Goal: Task Accomplishment & Management: Manage account settings

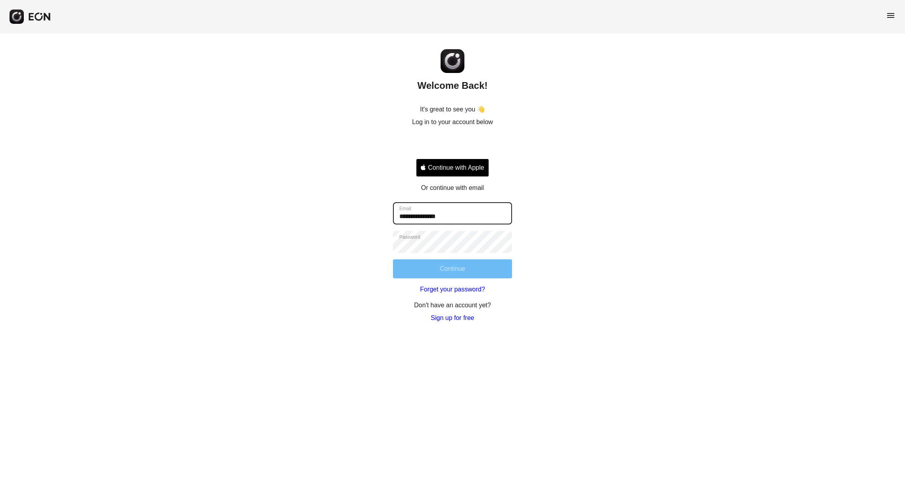
type input "**********"
click at [488, 275] on button "Continue" at bounding box center [452, 269] width 119 height 19
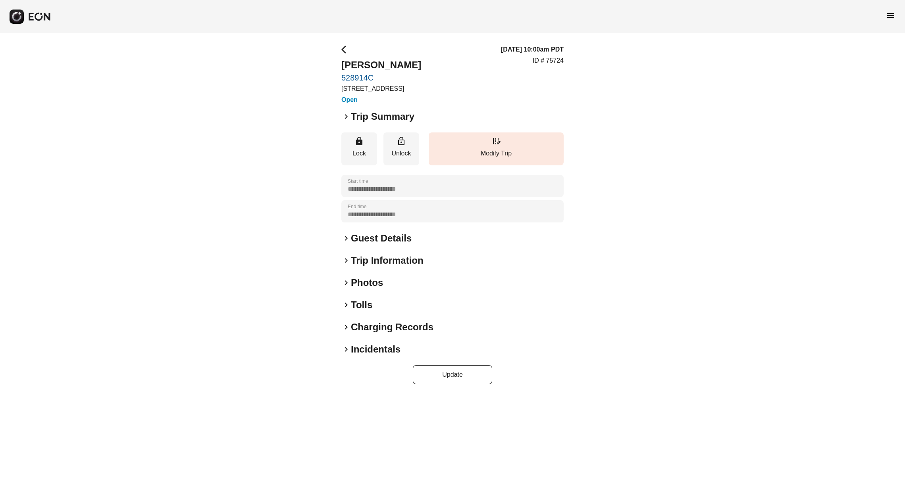
click at [398, 245] on h2 "Guest Details" at bounding box center [381, 238] width 61 height 13
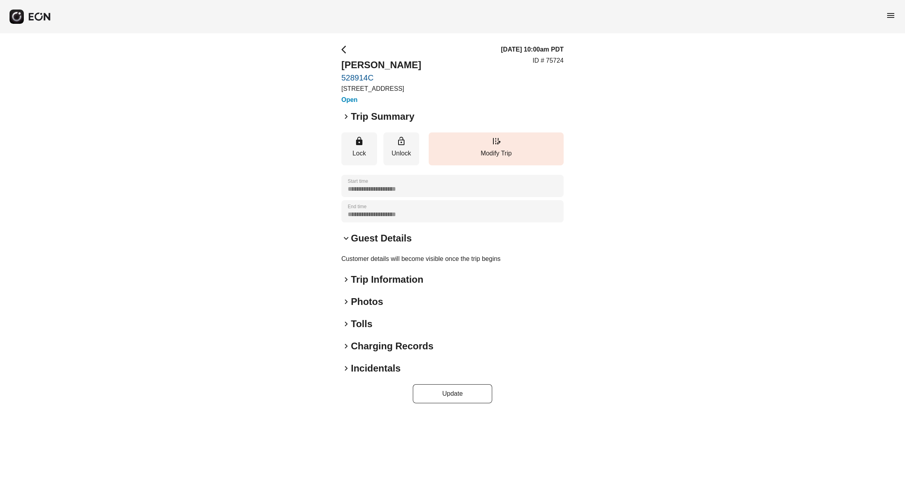
click at [397, 264] on p "Customer details will become visible once the trip begins" at bounding box center [452, 259] width 222 height 10
click at [399, 284] on h2 "Trip Information" at bounding box center [387, 279] width 73 height 13
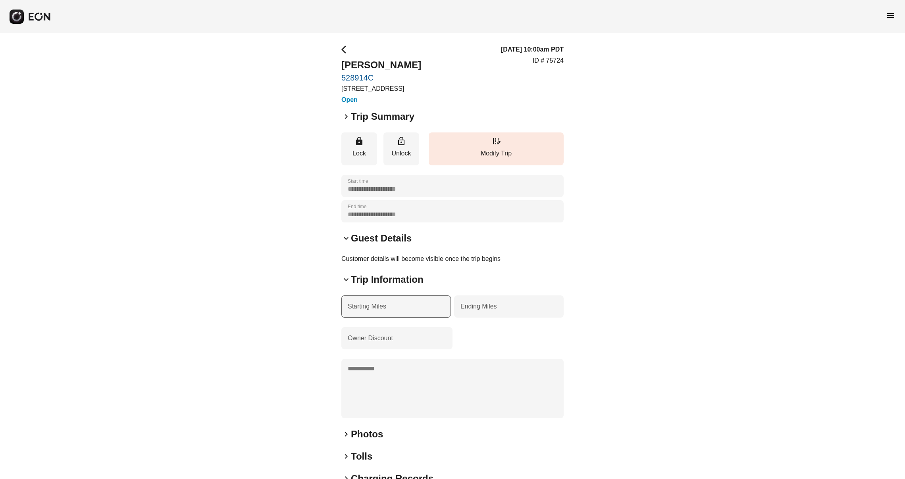
scroll to position [0, 0]
click at [346, 243] on span "keyboard_arrow_down" at bounding box center [346, 238] width 10 height 10
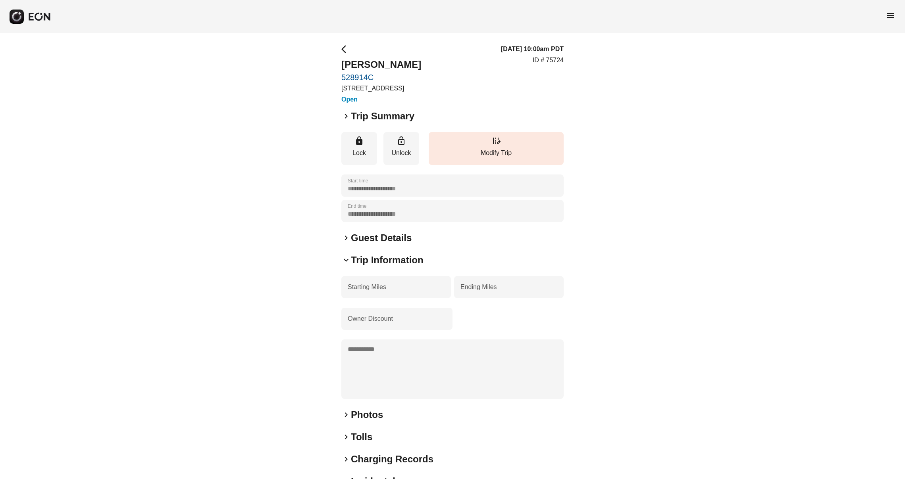
click at [346, 243] on span "keyboard_arrow_right" at bounding box center [346, 238] width 10 height 10
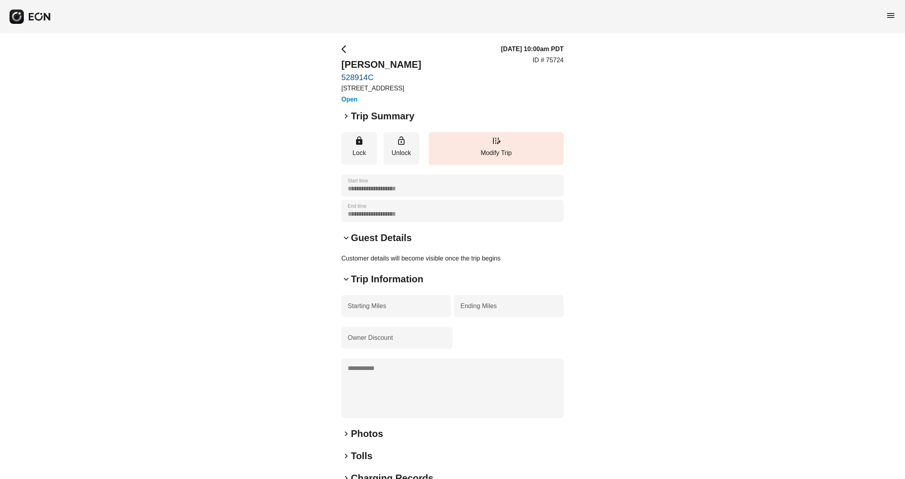
click at [348, 284] on span "keyboard_arrow_down" at bounding box center [346, 280] width 10 height 10
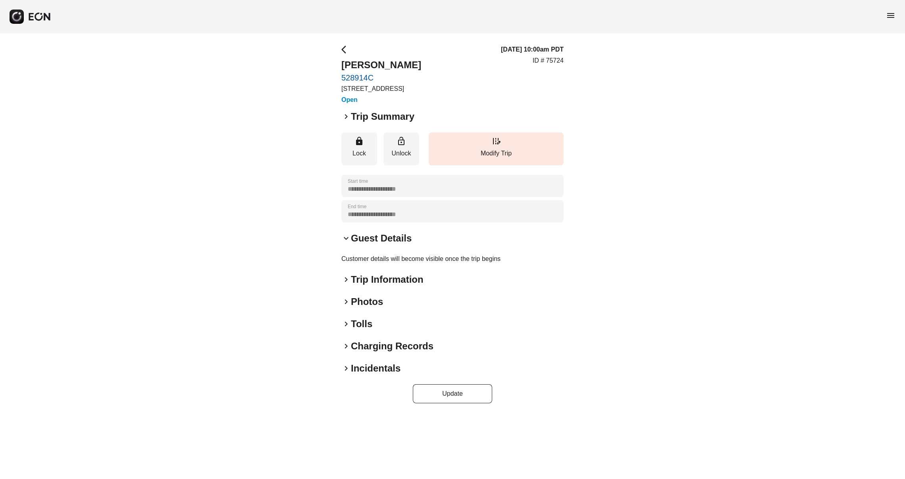
click at [348, 285] on span "keyboard_arrow_right" at bounding box center [346, 280] width 10 height 10
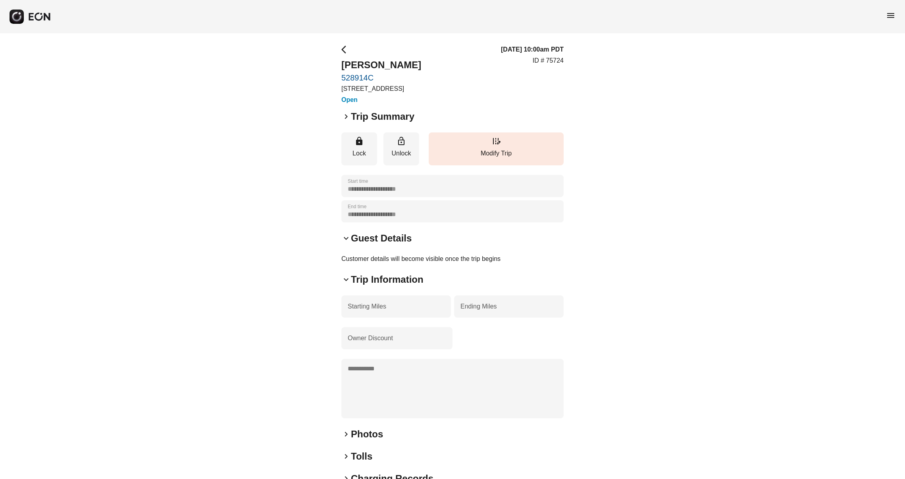
click at [348, 285] on span "keyboard_arrow_down" at bounding box center [346, 280] width 10 height 10
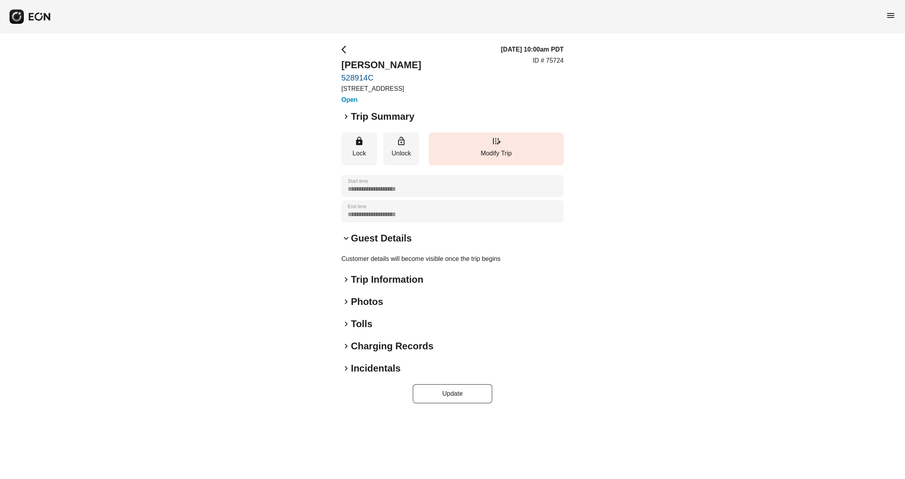
click at [348, 307] on span "keyboard_arrow_right" at bounding box center [346, 302] width 10 height 10
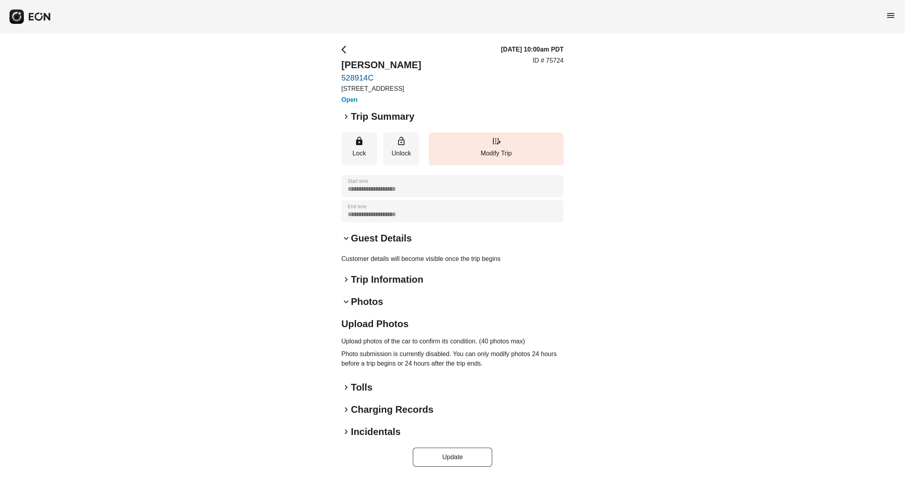
click at [348, 307] on span "keyboard_arrow_down" at bounding box center [346, 302] width 10 height 10
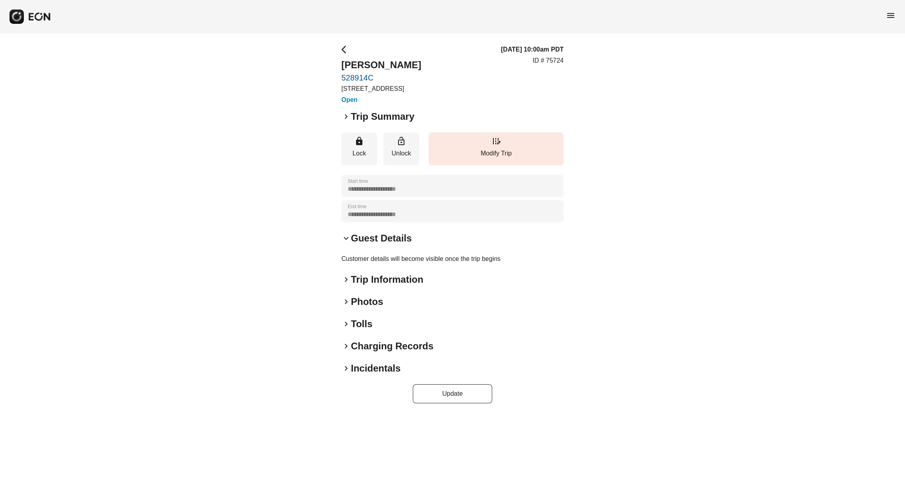
click at [350, 329] on span "keyboard_arrow_right" at bounding box center [346, 324] width 10 height 10
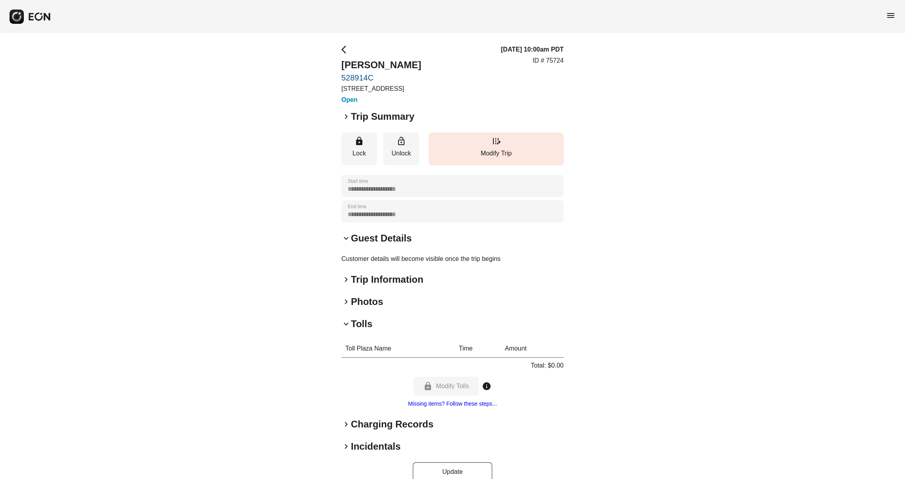
click at [346, 329] on span "keyboard_arrow_down" at bounding box center [346, 324] width 10 height 10
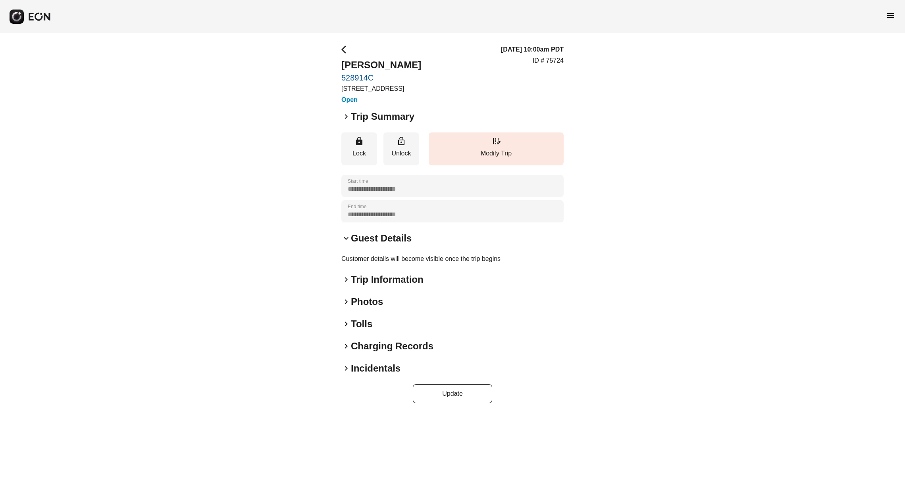
click at [350, 351] on span "keyboard_arrow_right" at bounding box center [346, 347] width 10 height 10
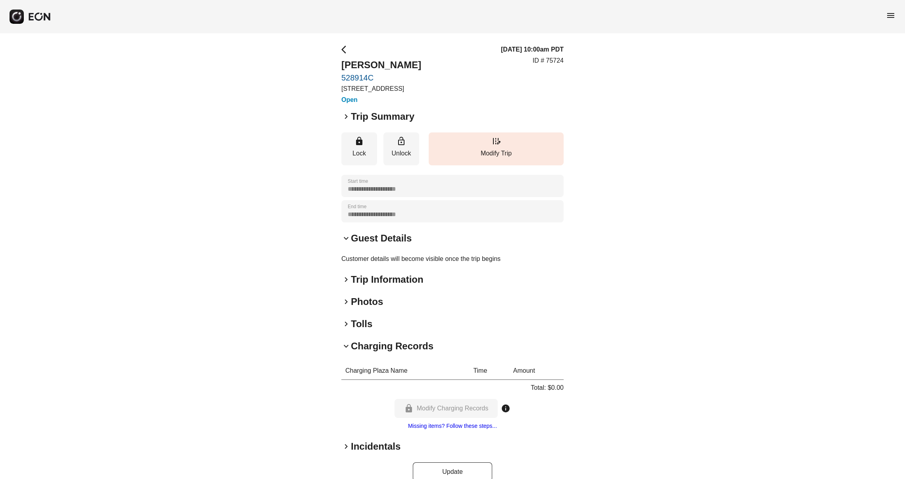
click at [350, 351] on span "keyboard_arrow_down" at bounding box center [346, 347] width 10 height 10
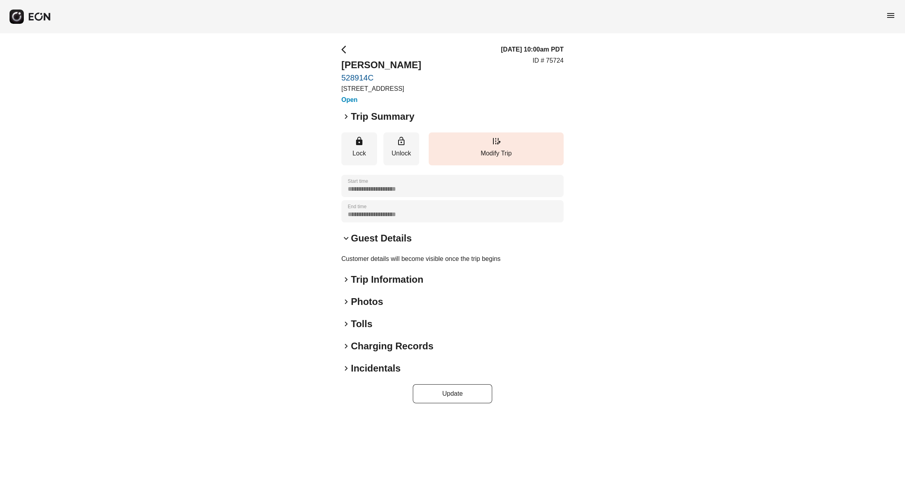
click at [352, 367] on div "**********" at bounding box center [452, 224] width 222 height 359
click at [356, 375] on h2 "Incidentals" at bounding box center [376, 368] width 50 height 13
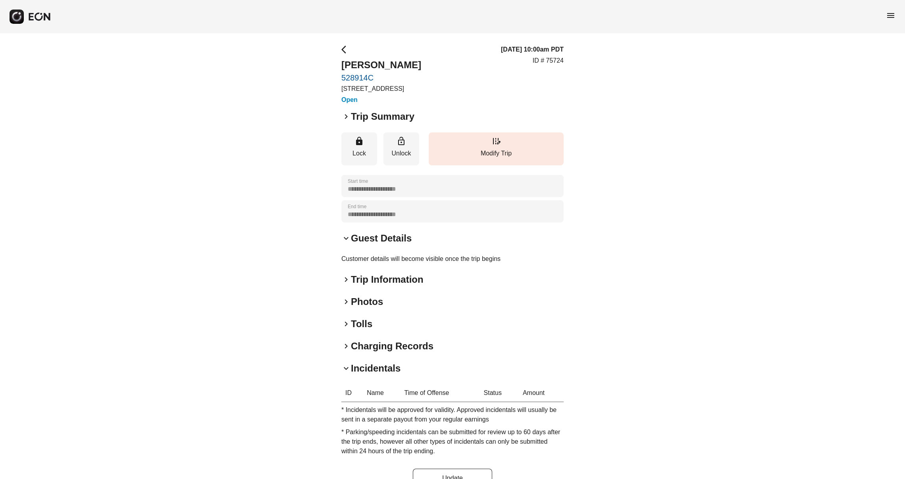
drag, startPoint x: 356, startPoint y: 377, endPoint x: 356, endPoint y: 274, distance: 102.8
click at [356, 369] on div "**********" at bounding box center [452, 266] width 222 height 443
click at [371, 373] on h2 "Incidentals" at bounding box center [376, 368] width 50 height 13
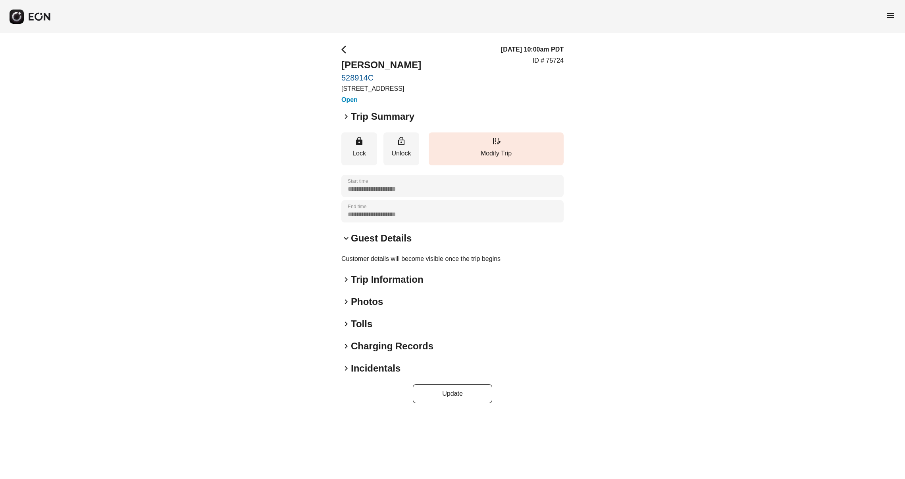
click at [347, 121] on span "keyboard_arrow_right" at bounding box center [346, 117] width 10 height 10
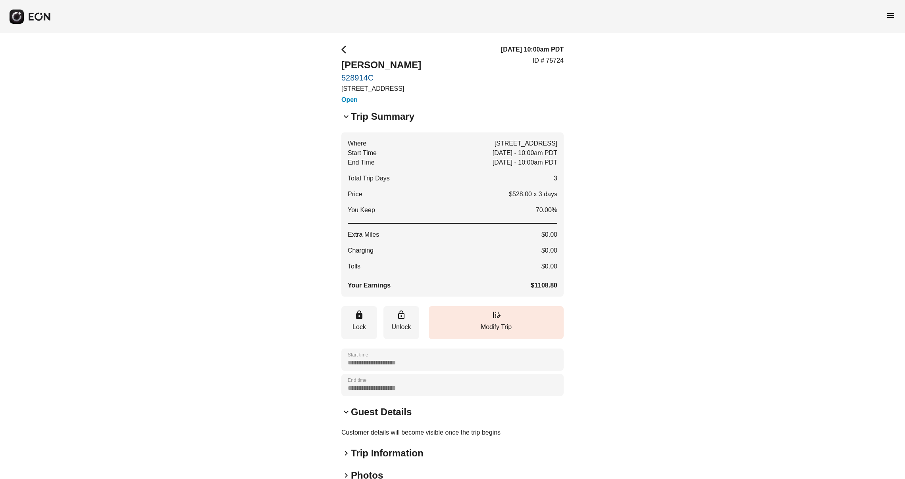
click at [347, 121] on span "keyboard_arrow_down" at bounding box center [346, 117] width 10 height 10
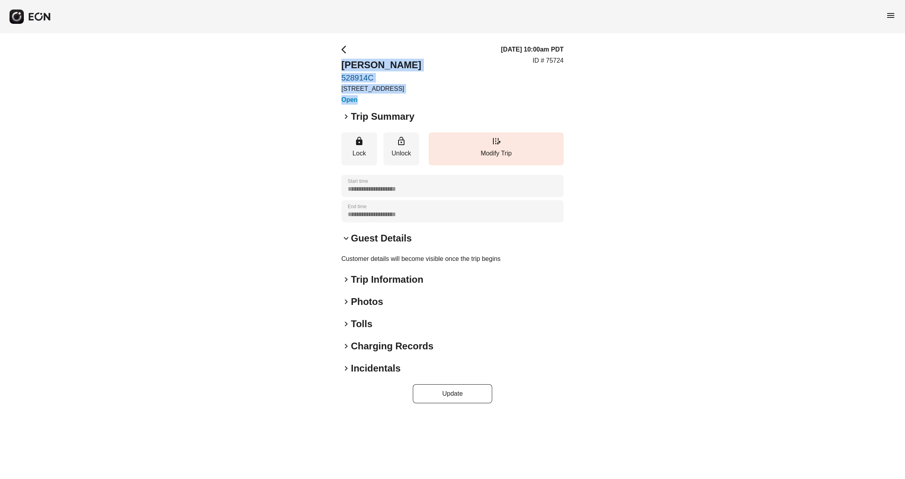
drag, startPoint x: 382, startPoint y: 110, endPoint x: 287, endPoint y: 53, distance: 110.7
click at [287, 53] on div "**********" at bounding box center [452, 224] width 905 height 382
click at [288, 53] on div "**********" at bounding box center [452, 224] width 905 height 382
drag, startPoint x: 323, startPoint y: 42, endPoint x: 429, endPoint y: 130, distance: 138.1
click at [429, 129] on div "**********" at bounding box center [452, 224] width 905 height 382
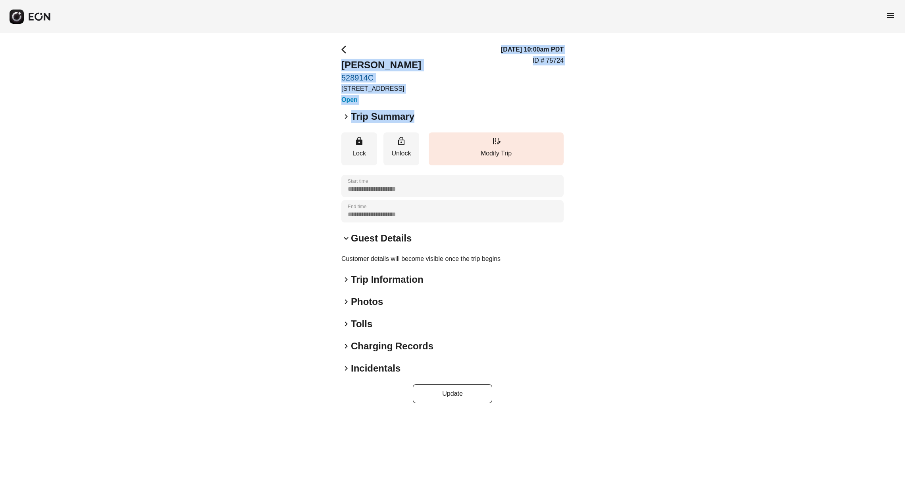
click at [429, 123] on div "keyboard_arrow_right Trip Summary" at bounding box center [452, 116] width 222 height 13
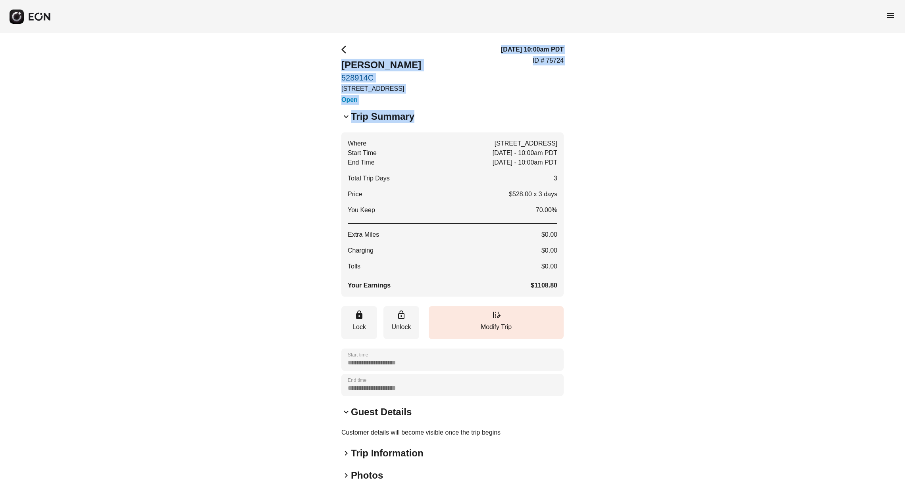
drag, startPoint x: 429, startPoint y: 130, endPoint x: 361, endPoint y: 11, distance: 137.2
click at [361, 11] on div "**********" at bounding box center [452, 294] width 905 height 589
click at [368, 45] on div "arrow_back_ios [PERSON_NAME] 528914C [STREET_ADDRESS] Open" at bounding box center [381, 75] width 80 height 60
drag, startPoint x: 379, startPoint y: 26, endPoint x: 410, endPoint y: 113, distance: 92.6
click at [410, 113] on div "**********" at bounding box center [452, 294] width 905 height 589
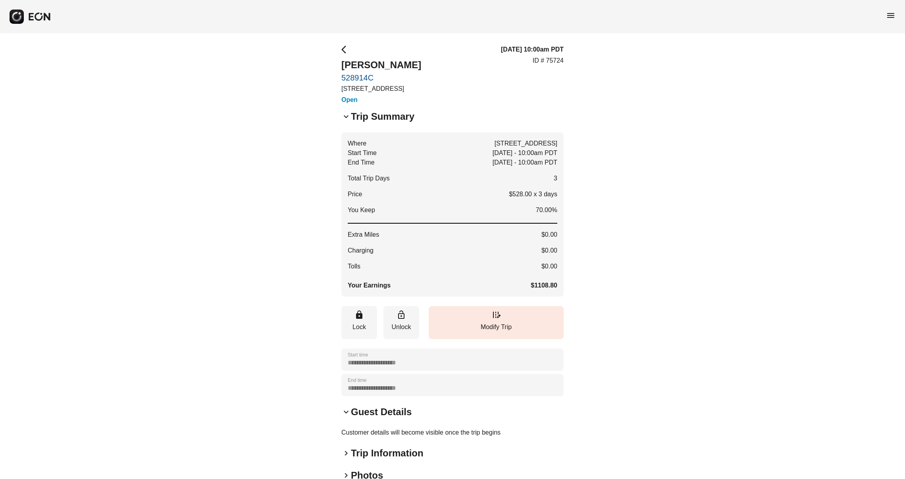
click at [433, 123] on div "keyboard_arrow_down Trip Summary" at bounding box center [452, 116] width 222 height 13
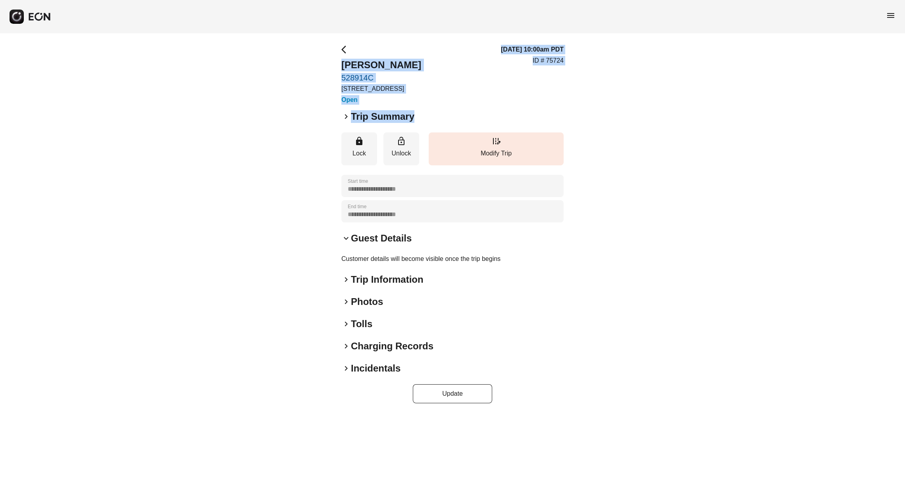
drag, startPoint x: 438, startPoint y: 128, endPoint x: 318, endPoint y: 56, distance: 139.9
click at [318, 56] on div "**********" at bounding box center [452, 224] width 905 height 382
click at [421, 105] on h3 "Open" at bounding box center [381, 100] width 80 height 10
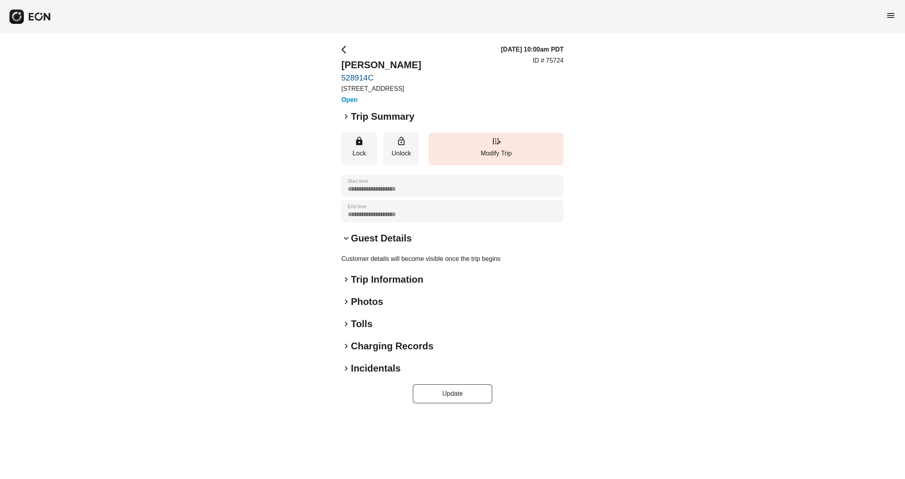
click at [388, 240] on div "**********" at bounding box center [452, 224] width 222 height 359
click at [390, 245] on h2 "Guest Details" at bounding box center [381, 238] width 61 height 13
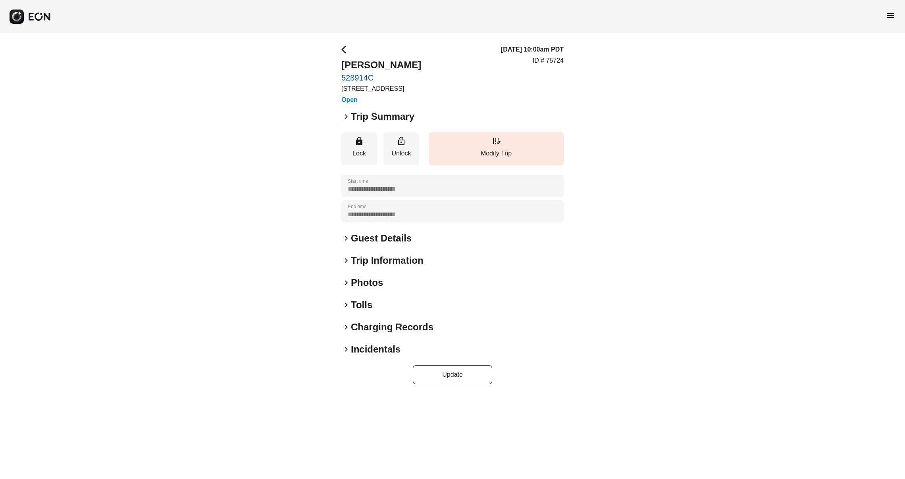
click at [390, 245] on h2 "Guest Details" at bounding box center [381, 238] width 61 height 13
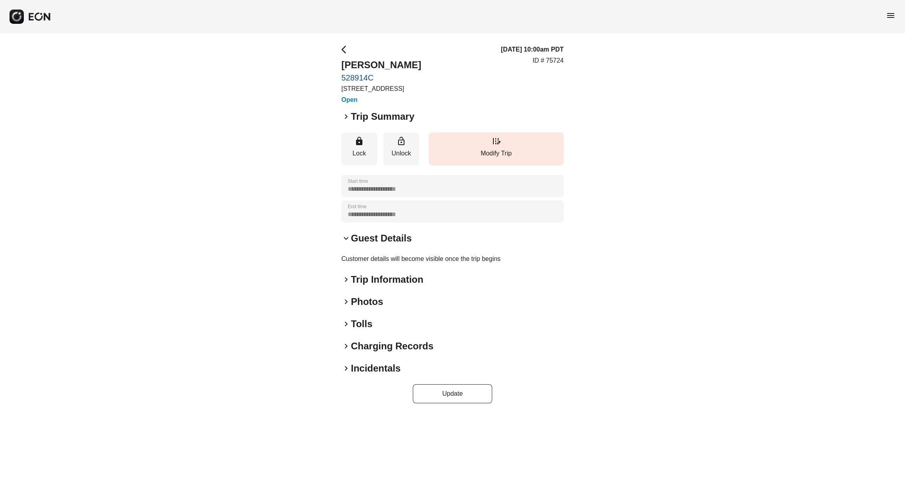
click at [390, 245] on h2 "Guest Details" at bounding box center [381, 238] width 61 height 13
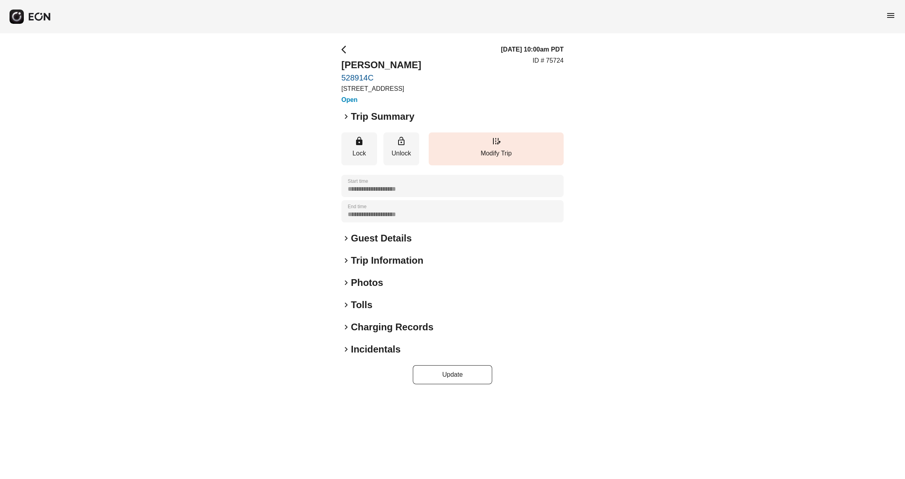
click at [387, 267] on h2 "Trip Information" at bounding box center [387, 260] width 73 height 13
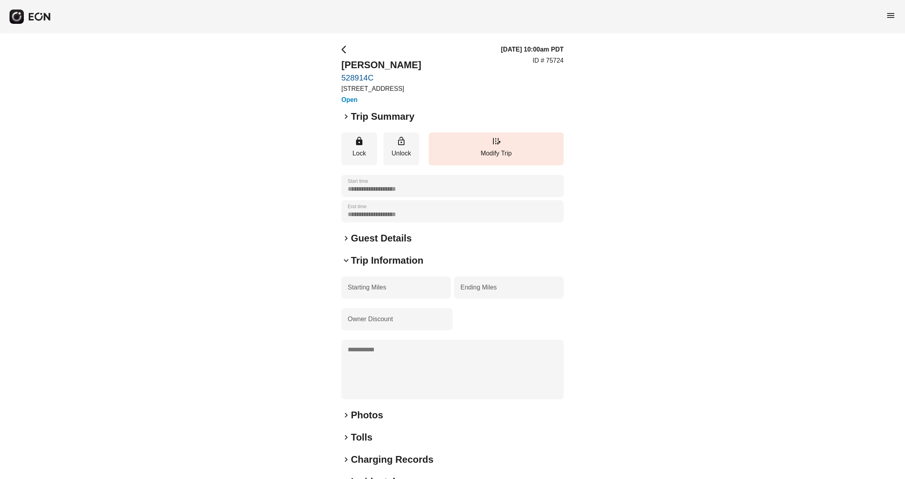
click at [375, 245] on h2 "Guest Details" at bounding box center [381, 238] width 61 height 13
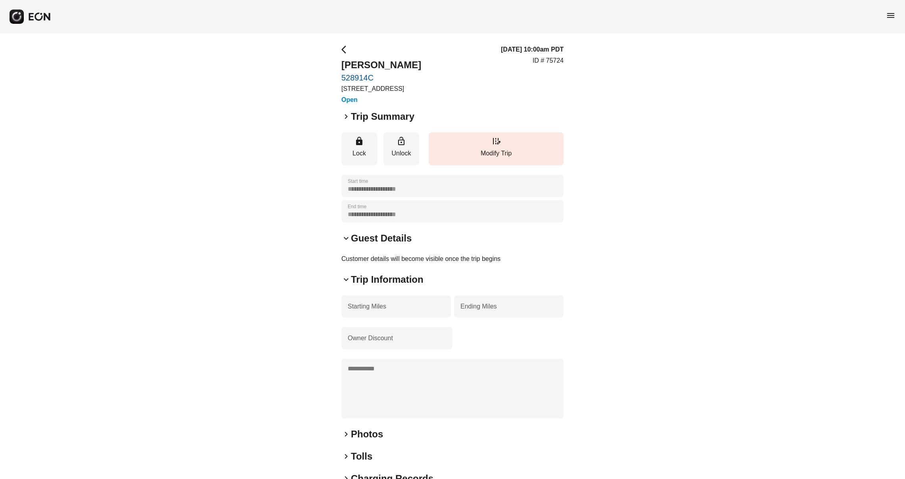
click at [375, 262] on div "keyboard_arrow_down Guest Details Customer details will become visible once the…" at bounding box center [452, 248] width 222 height 32
click at [375, 245] on h2 "Guest Details" at bounding box center [381, 238] width 61 height 13
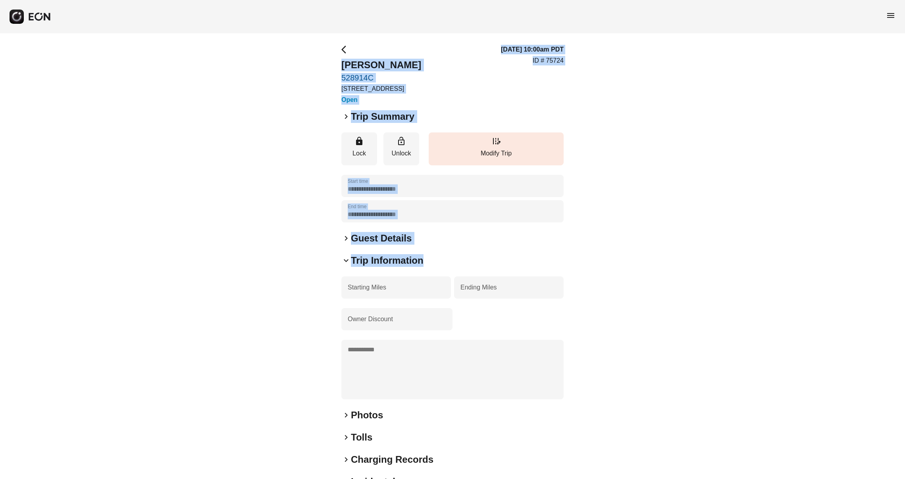
drag, startPoint x: 458, startPoint y: 29, endPoint x: 529, endPoint y: 272, distance: 253.4
click at [529, 272] on div "**********" at bounding box center [452, 264] width 905 height 529
click at [529, 267] on div "keyboard_arrow_down Trip Information" at bounding box center [452, 260] width 222 height 13
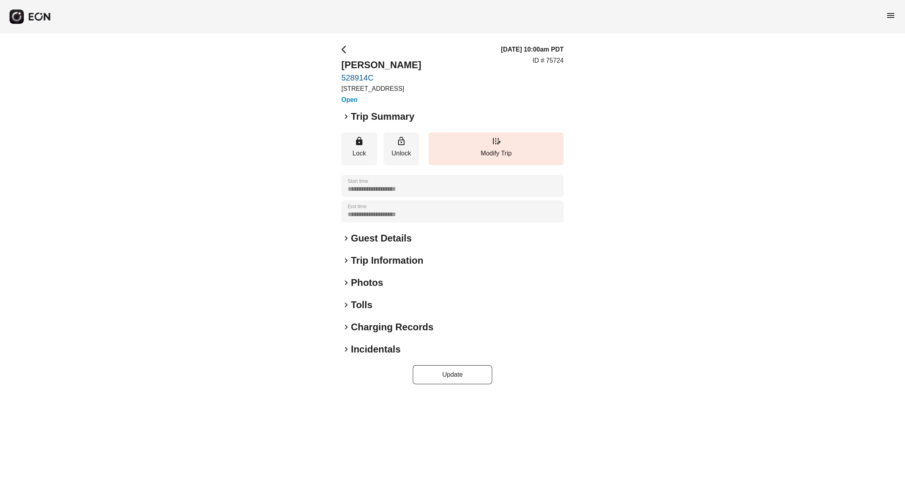
click at [344, 121] on span "keyboard_arrow_right" at bounding box center [346, 117] width 10 height 10
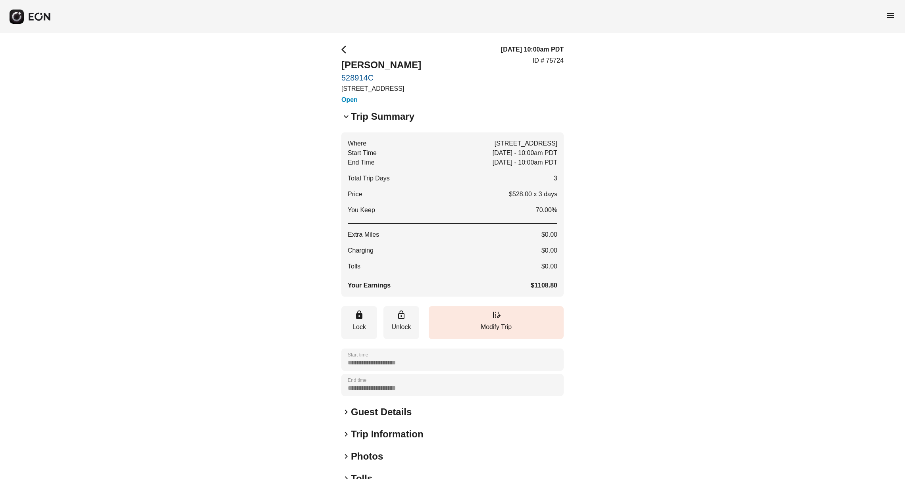
click at [344, 121] on span "keyboard_arrow_down" at bounding box center [346, 117] width 10 height 10
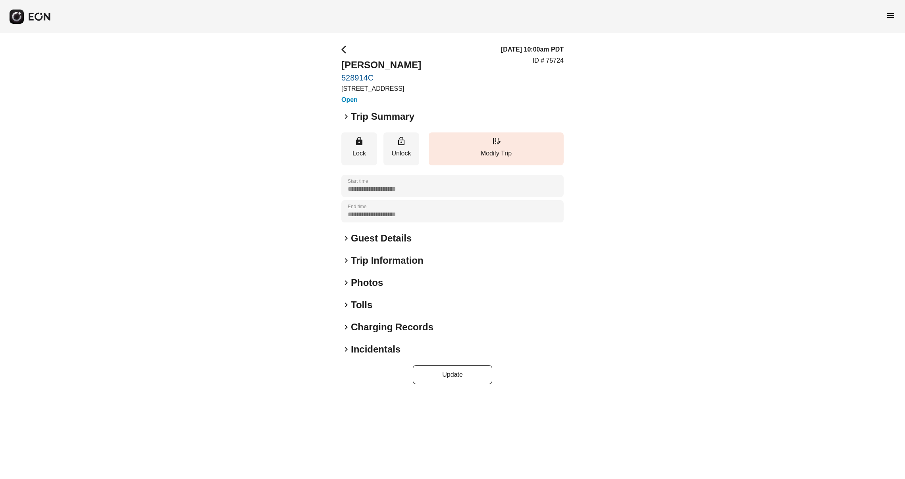
click at [347, 105] on h3 "Open" at bounding box center [381, 100] width 80 height 10
click at [894, 13] on span "menu" at bounding box center [891, 16] width 10 height 10
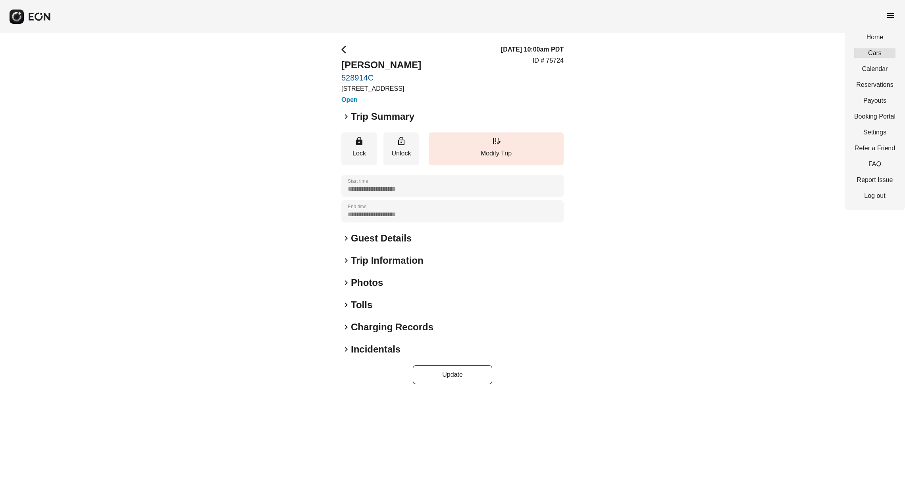
click at [874, 52] on link "Cars" at bounding box center [874, 53] width 41 height 10
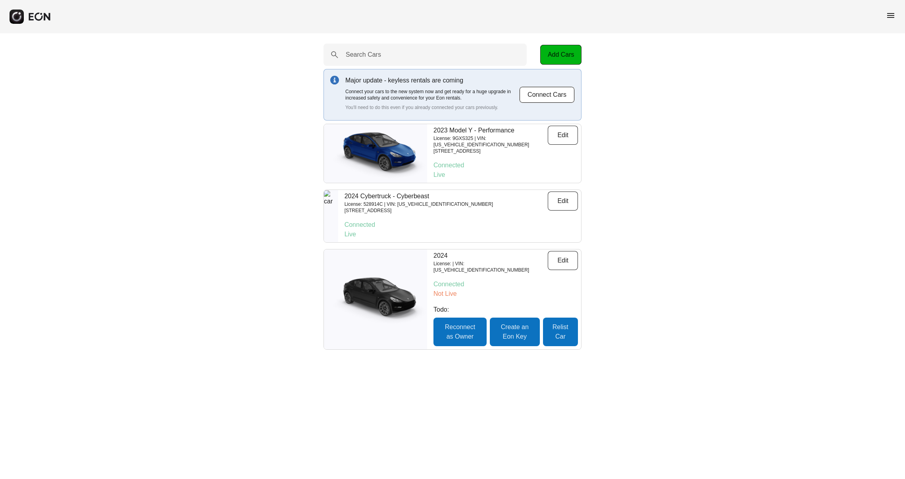
click at [894, 13] on span "menu" at bounding box center [891, 16] width 10 height 10
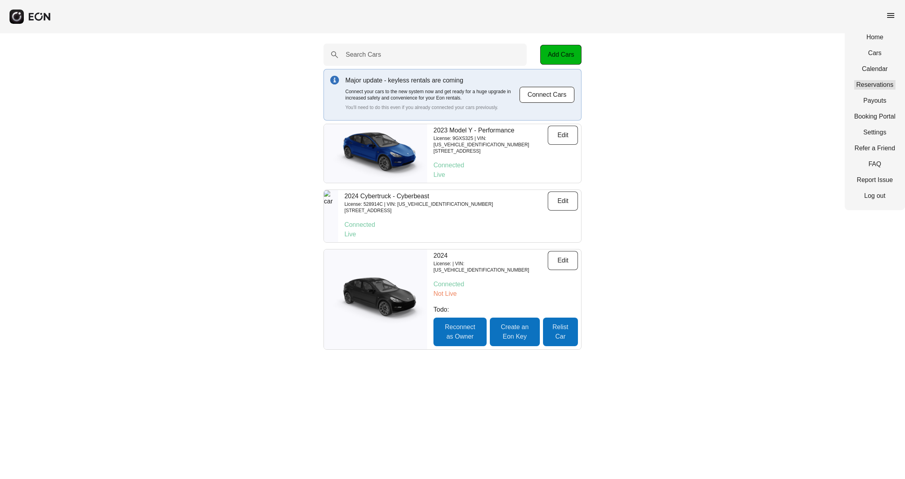
click at [891, 84] on link "Reservations" at bounding box center [874, 85] width 41 height 10
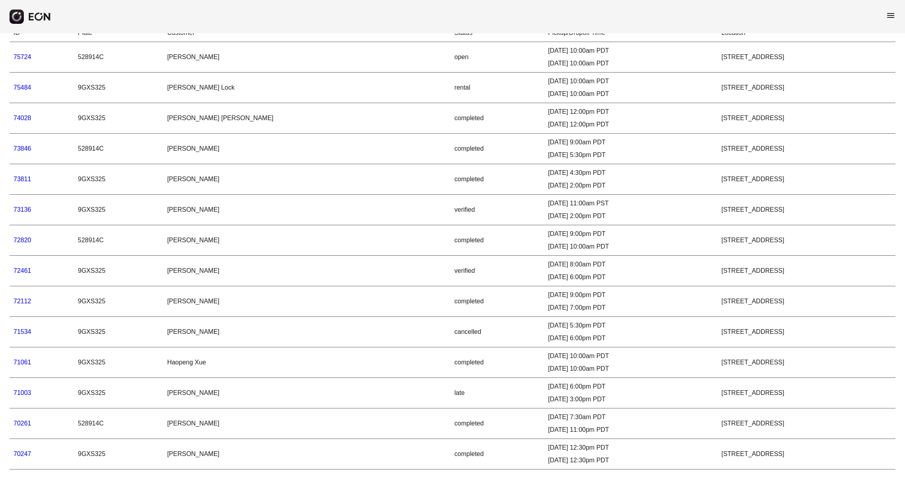
scroll to position [50, 0]
drag, startPoint x: 407, startPoint y: 323, endPoint x: 438, endPoint y: 335, distance: 33.2
click at [548, 334] on div "[DATE] 5:30pm PDT [DATE] 6:00pm PDT" at bounding box center [630, 332] width 165 height 22
click at [548, 321] on div "[DATE] 5:30pm PDT" at bounding box center [630, 326] width 165 height 10
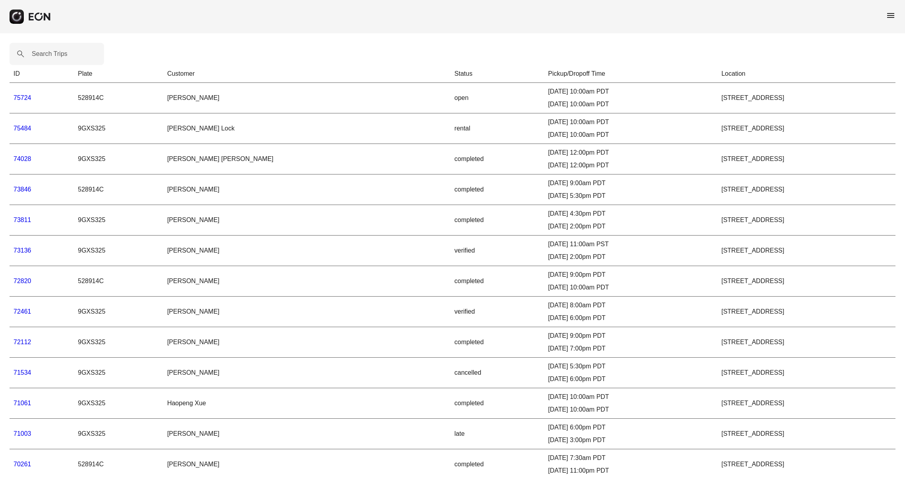
scroll to position [0, 0]
click at [18, 50] on icon at bounding box center [21, 54] width 10 height 10
click at [16, 16] on rect "button" at bounding box center [17, 17] width 14 height 14
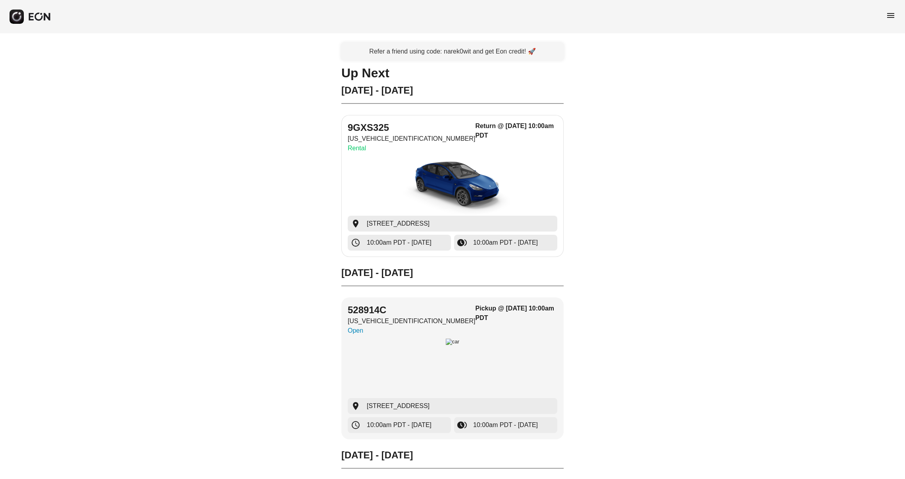
click at [438, 175] on img "button" at bounding box center [452, 186] width 119 height 60
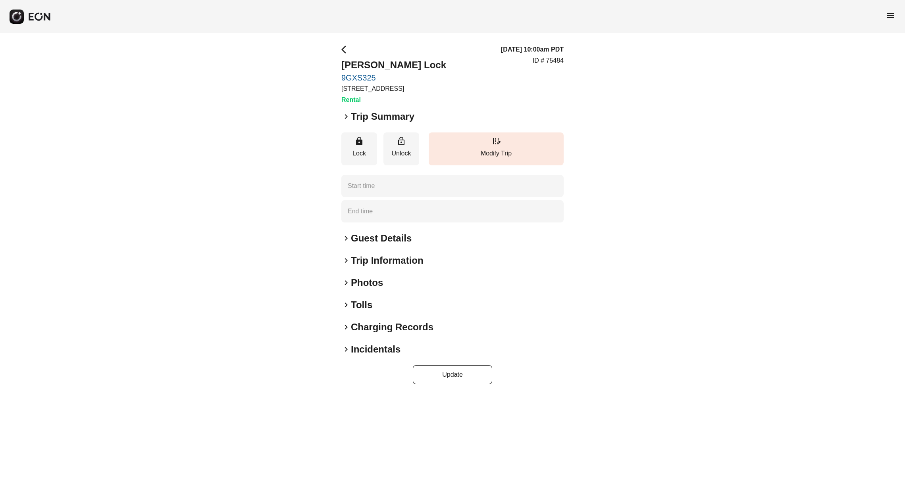
type time "**********"
